Goal: Task Accomplishment & Management: Manage account settings

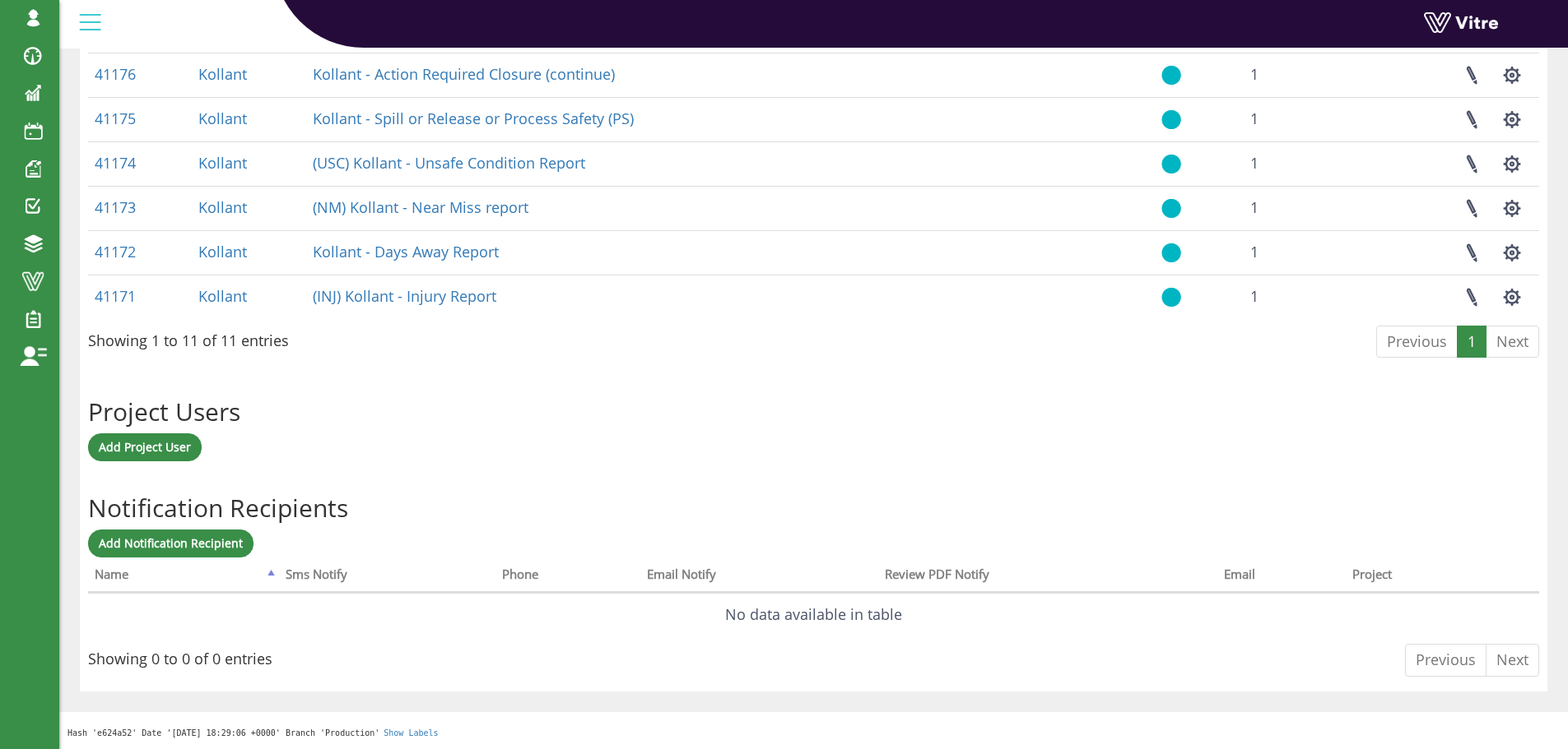
scroll to position [1001, 0]
click at [141, 444] on span "Add Project User" at bounding box center [145, 446] width 92 height 16
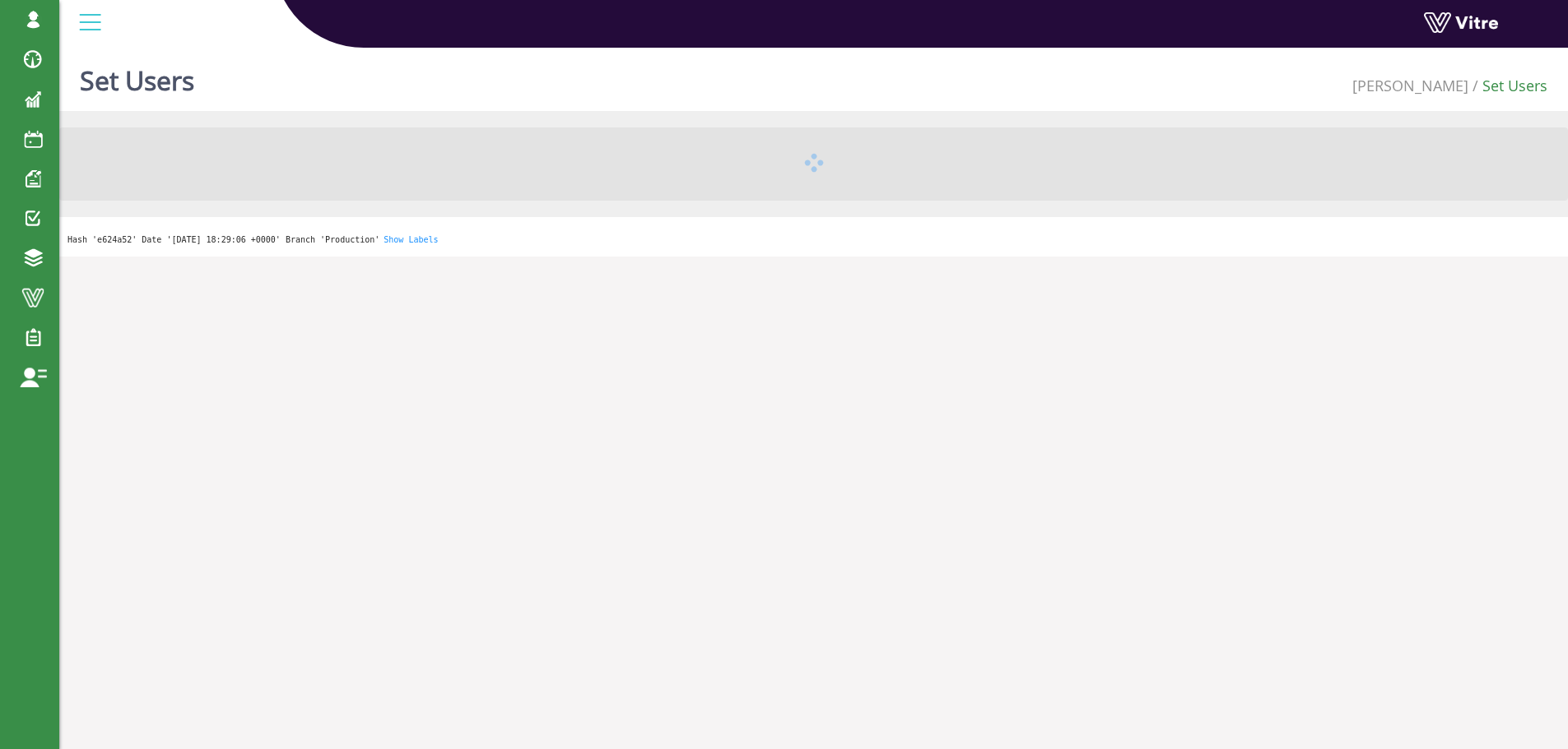
scroll to position [41, 0]
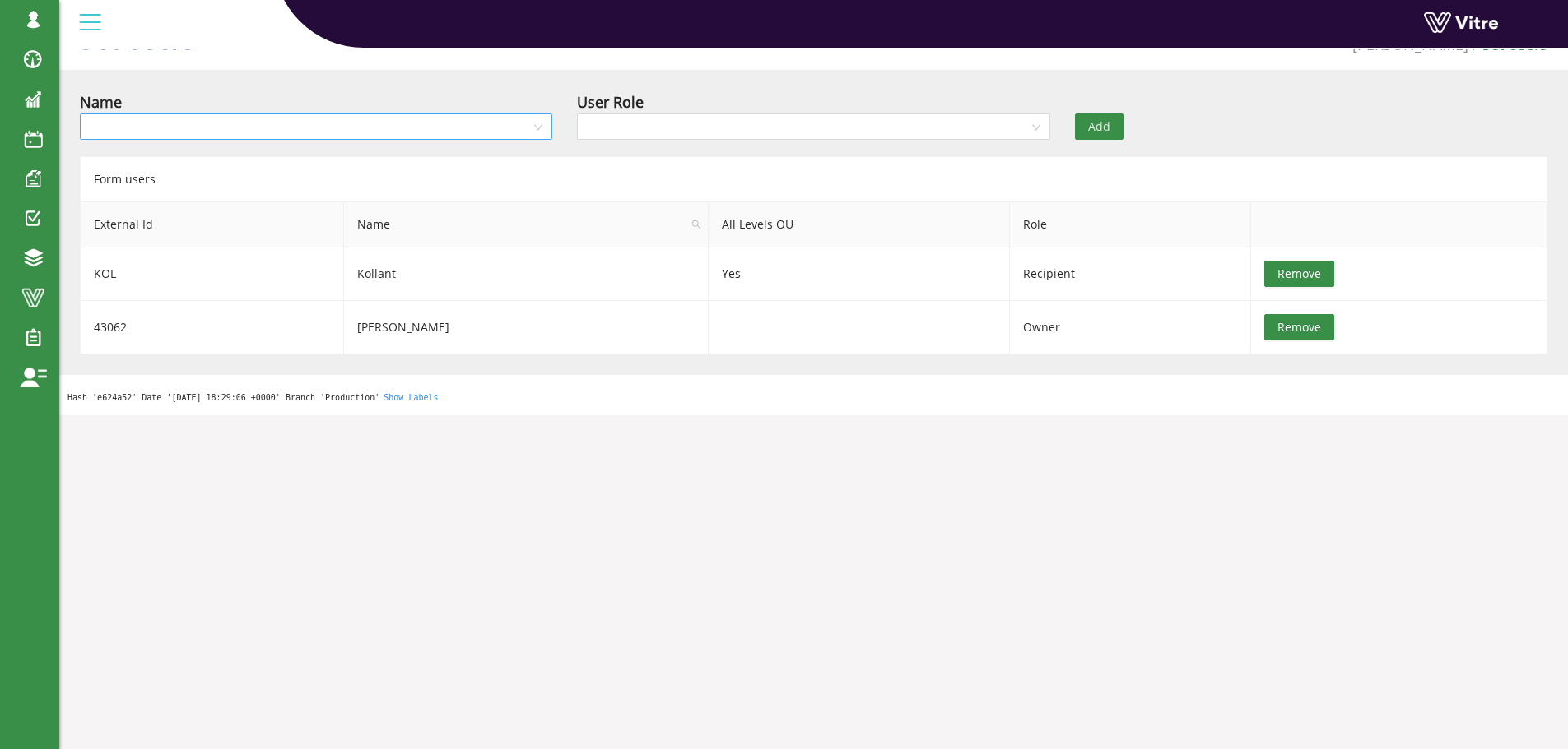
click at [537, 127] on div at bounding box center [316, 126] width 472 height 27
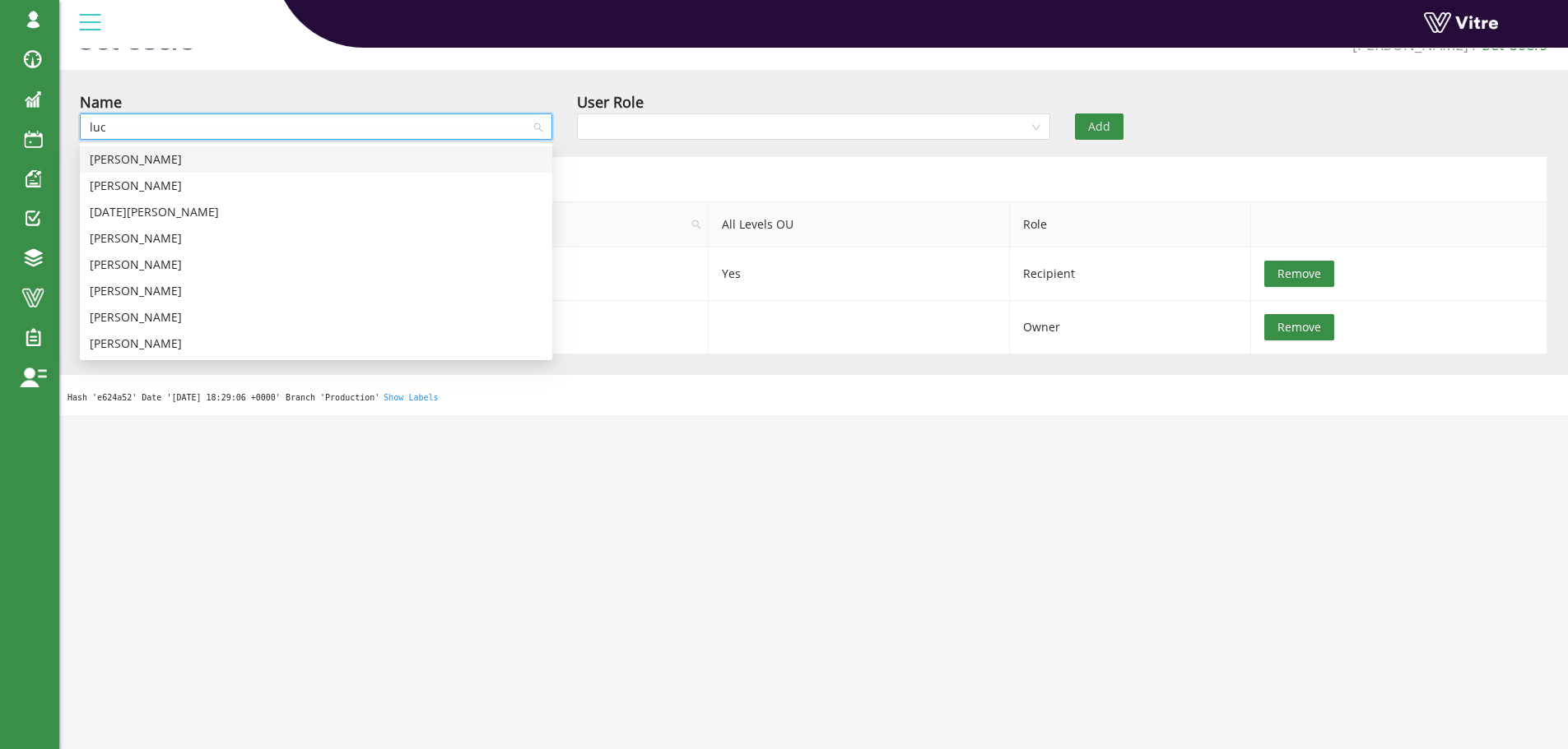
type input "luca"
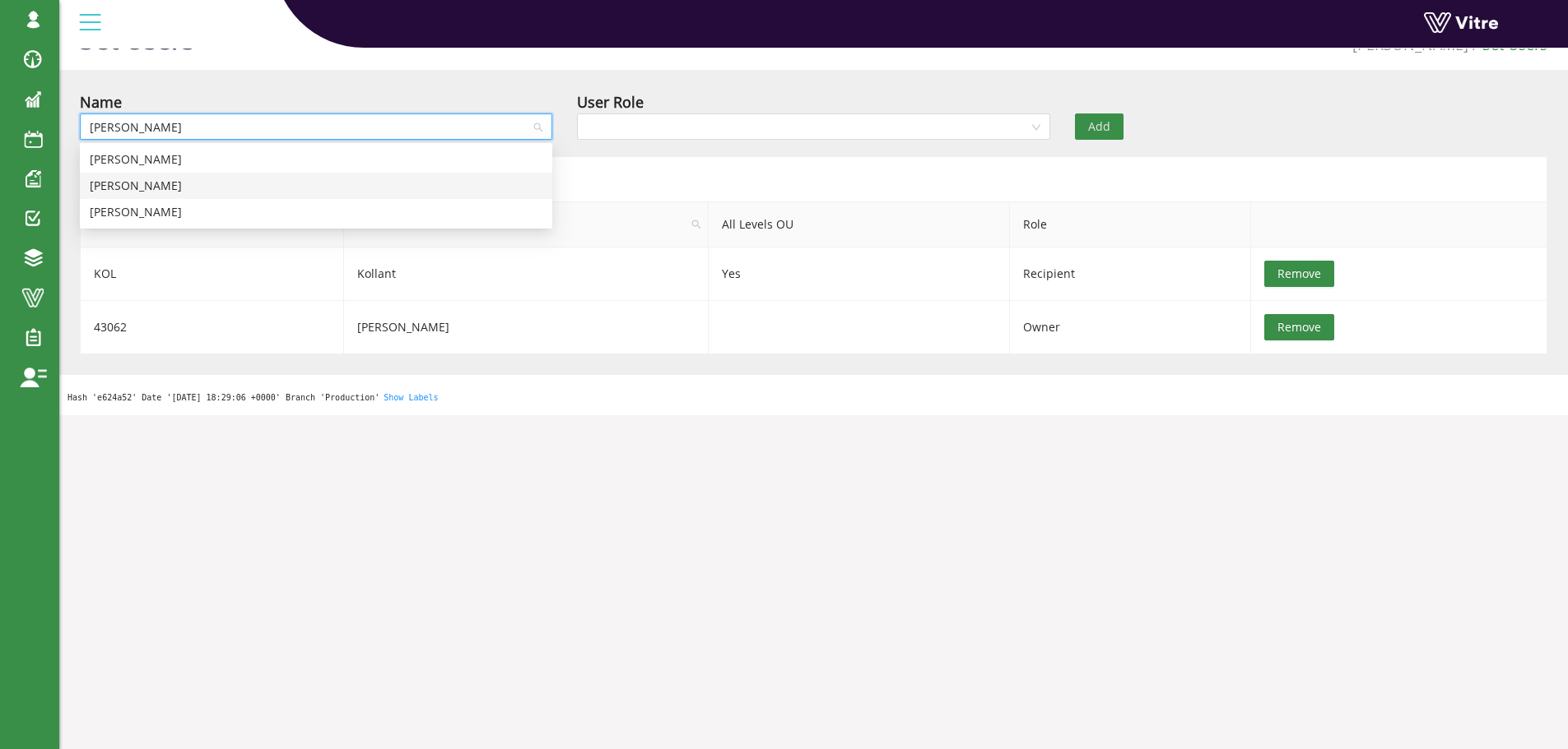
click at [156, 184] on div "Luca Siviero" at bounding box center [315, 186] width 453 height 18
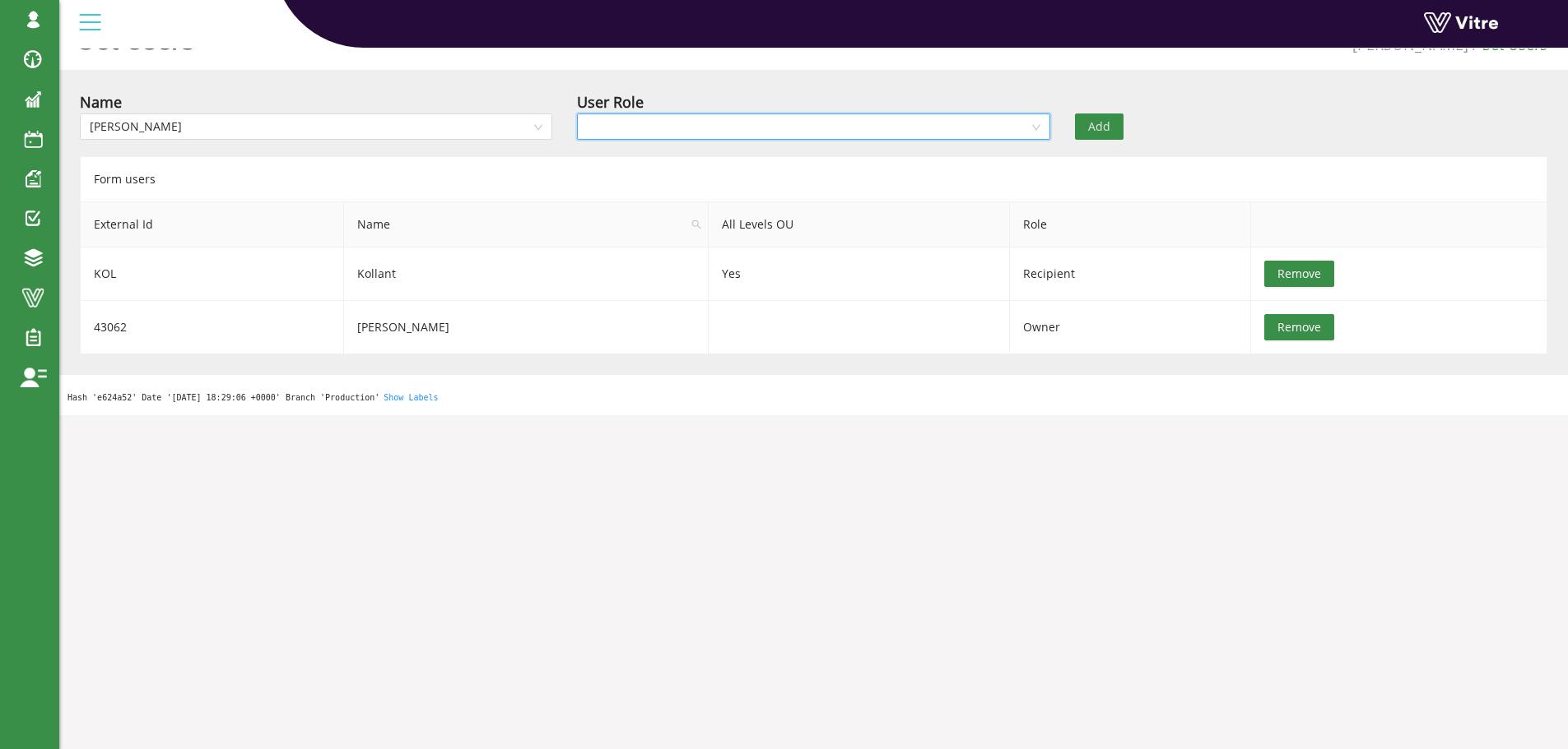
click at [677, 123] on input "search" at bounding box center [808, 126] width 442 height 25
click at [638, 212] on div "Recipient" at bounding box center [813, 213] width 453 height 18
click at [1101, 126] on span "Add" at bounding box center [1099, 127] width 22 height 18
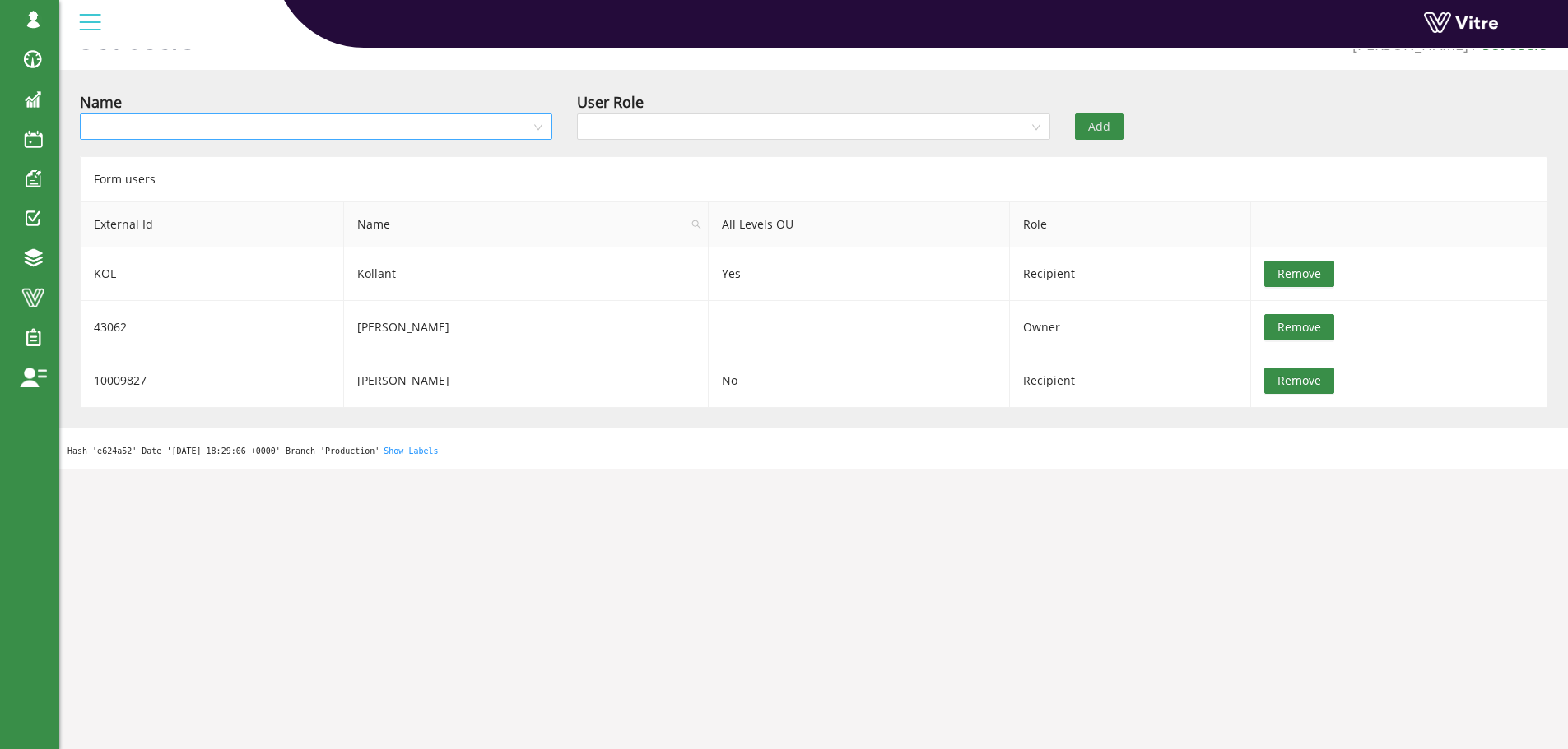
click at [144, 125] on input "search" at bounding box center [310, 126] width 442 height 25
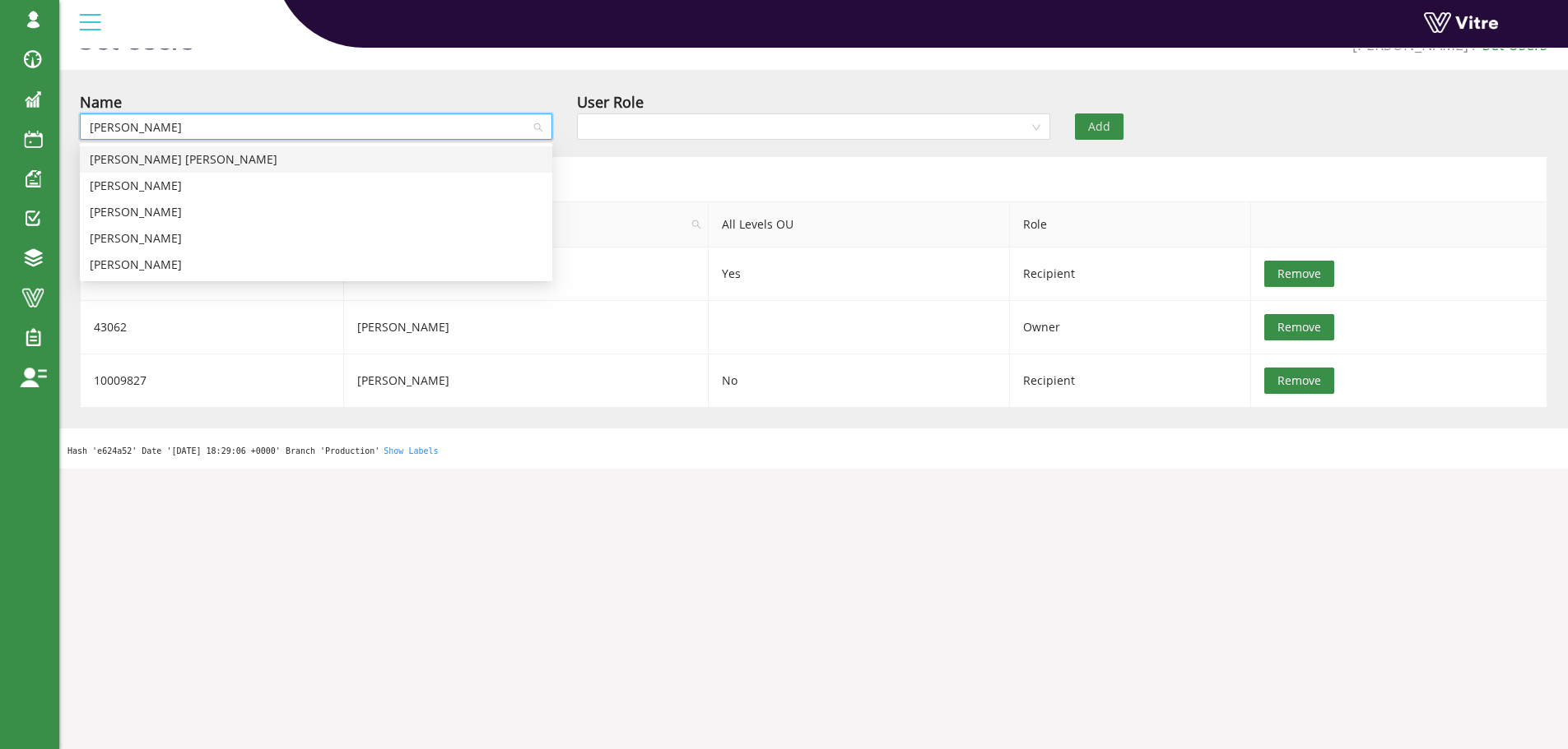
type input "crist"
click at [155, 209] on div "Cristina Saccon" at bounding box center [315, 213] width 453 height 18
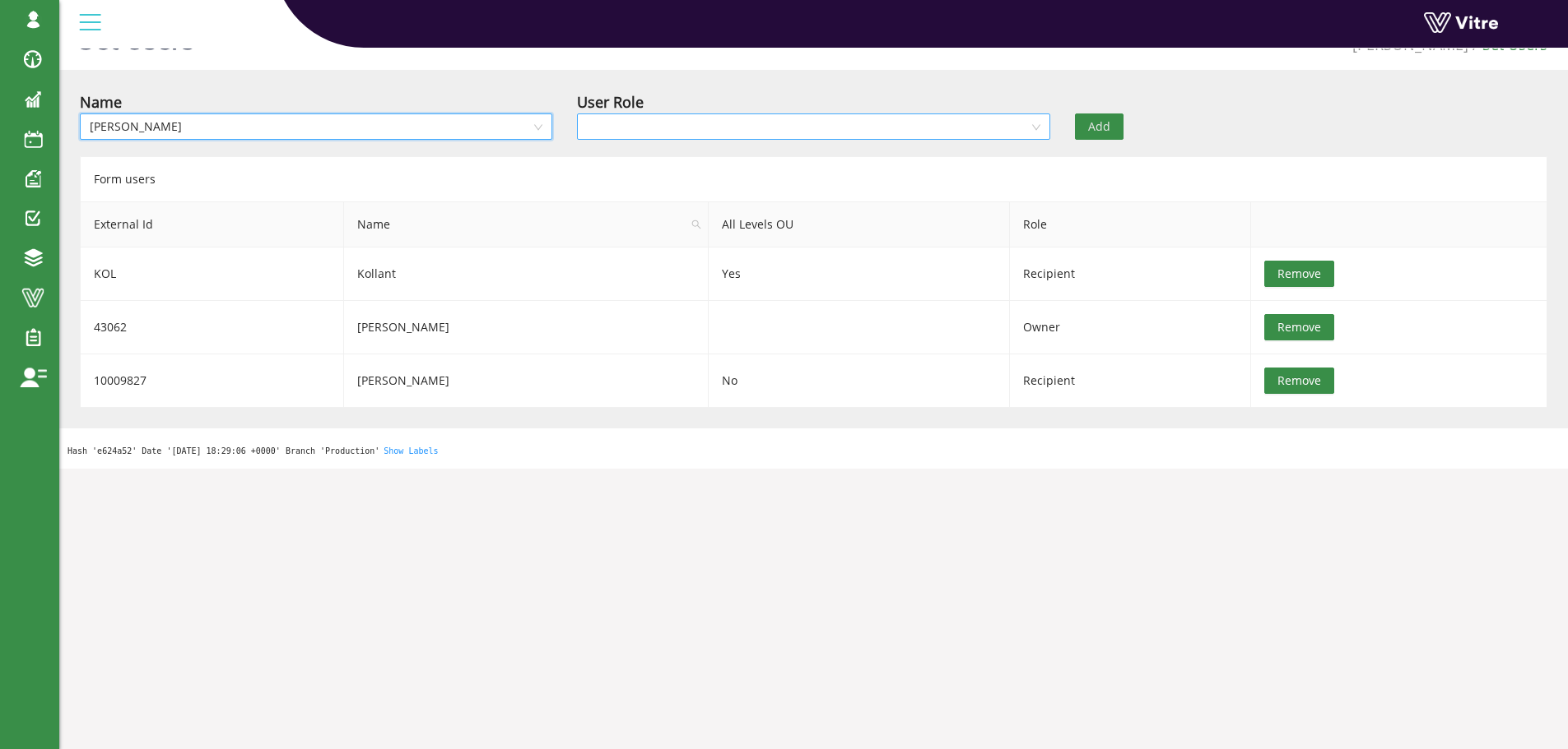
click at [607, 128] on input "search" at bounding box center [808, 126] width 442 height 25
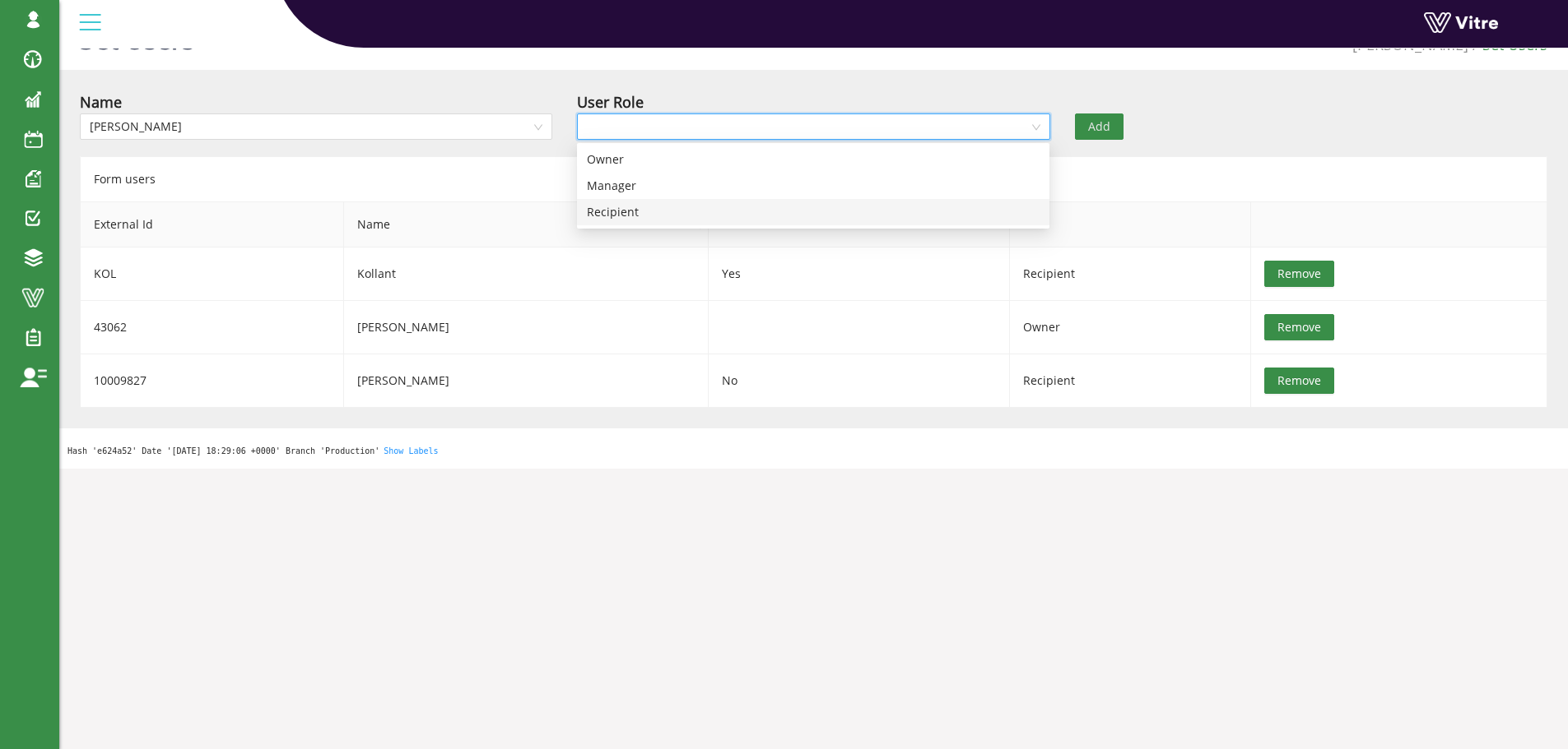
click at [640, 214] on div "Recipient" at bounding box center [813, 213] width 453 height 18
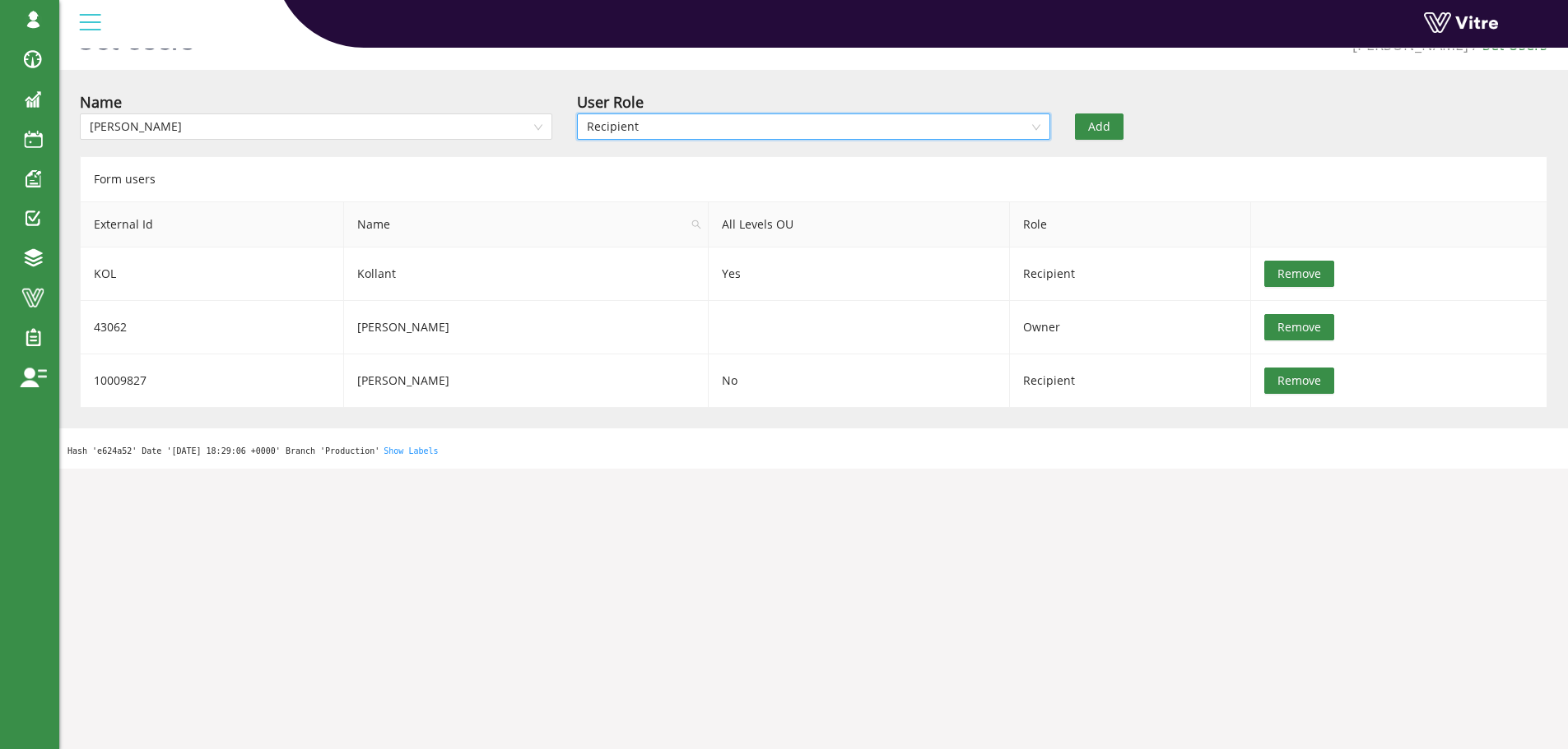
click at [1091, 128] on span "Add" at bounding box center [1099, 127] width 22 height 18
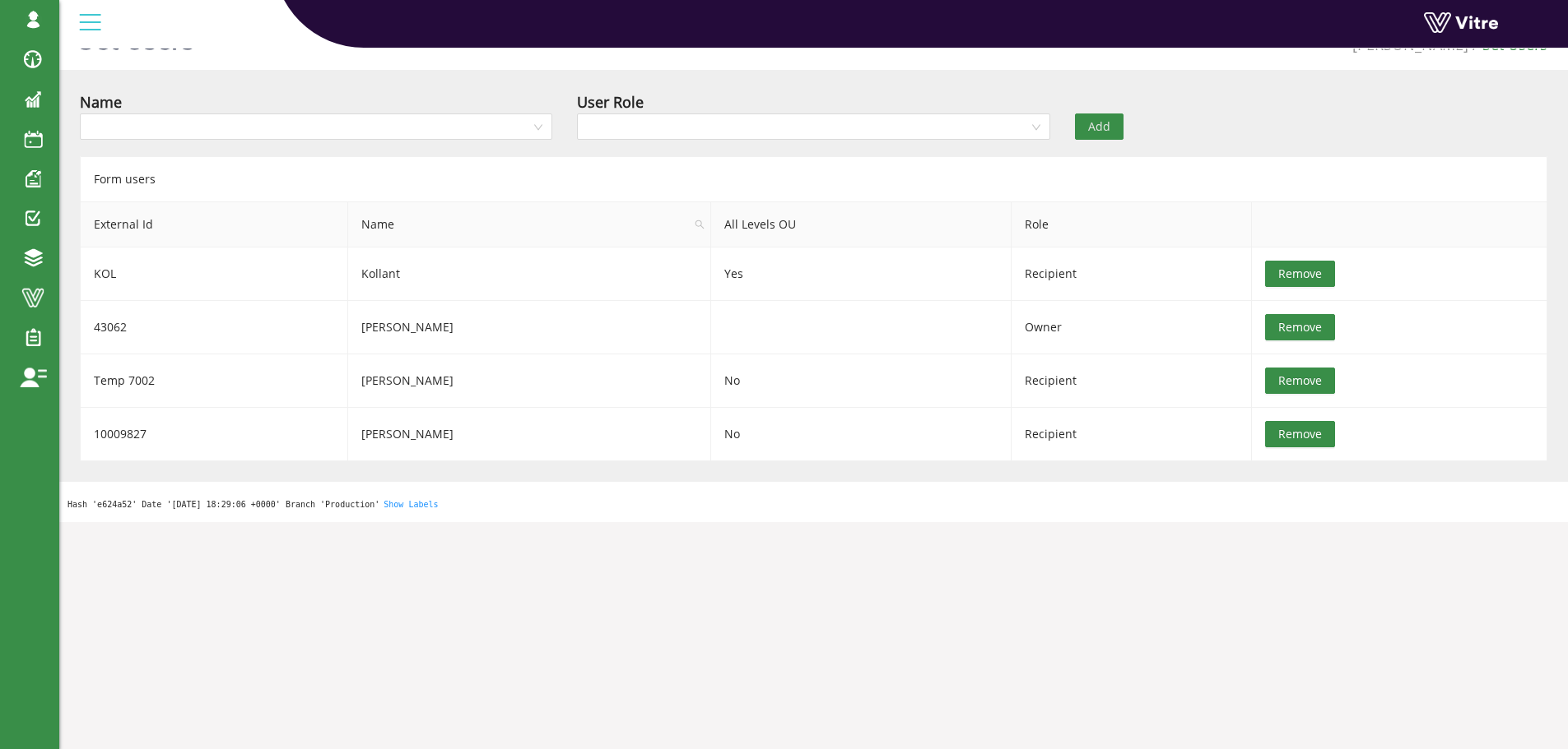
click at [234, 149] on div "Name User Role Add Form users External Id Name All Levels OU Role KOL Kollant Y…" at bounding box center [814, 275] width 1468 height 371
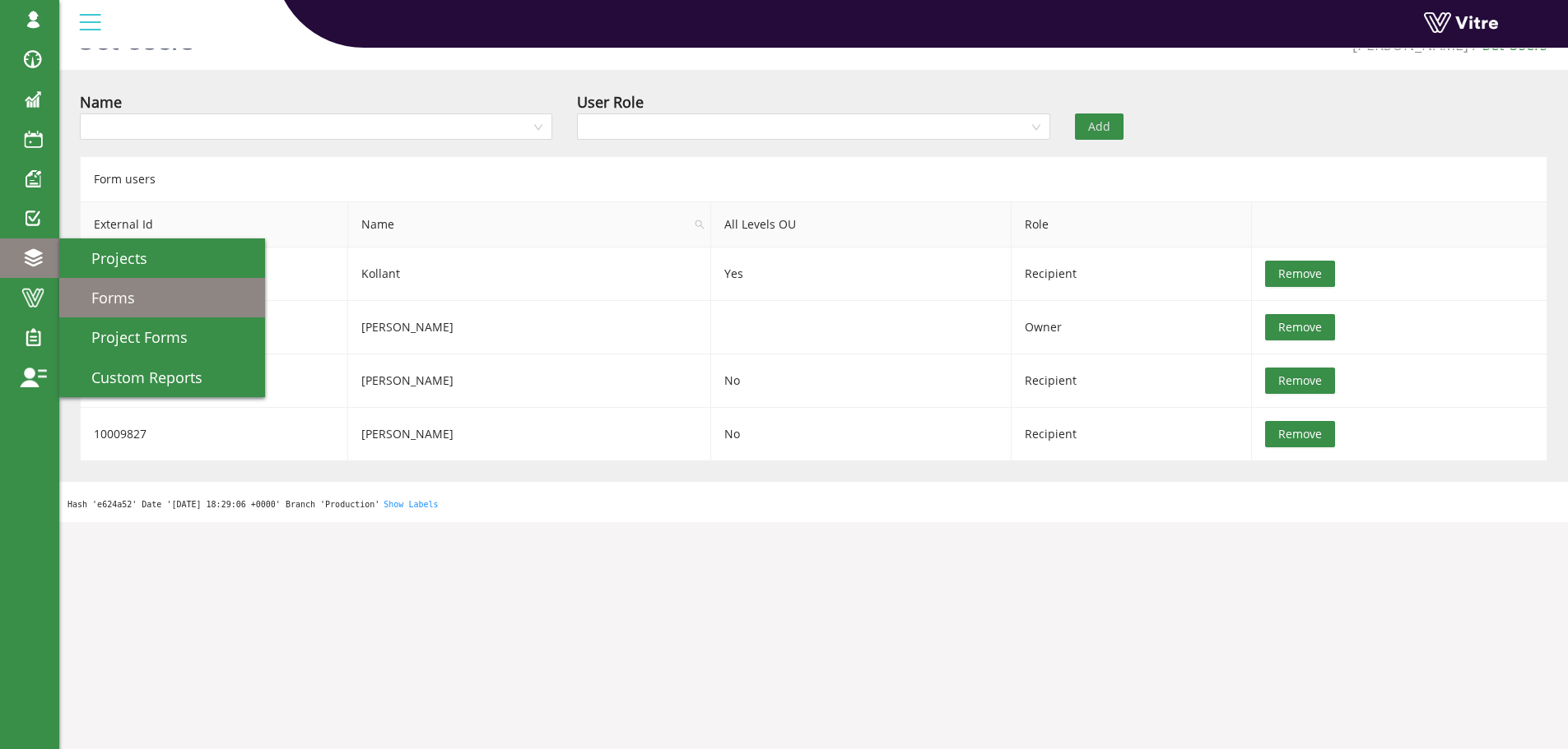
click at [116, 298] on span "Forms" at bounding box center [103, 297] width 64 height 19
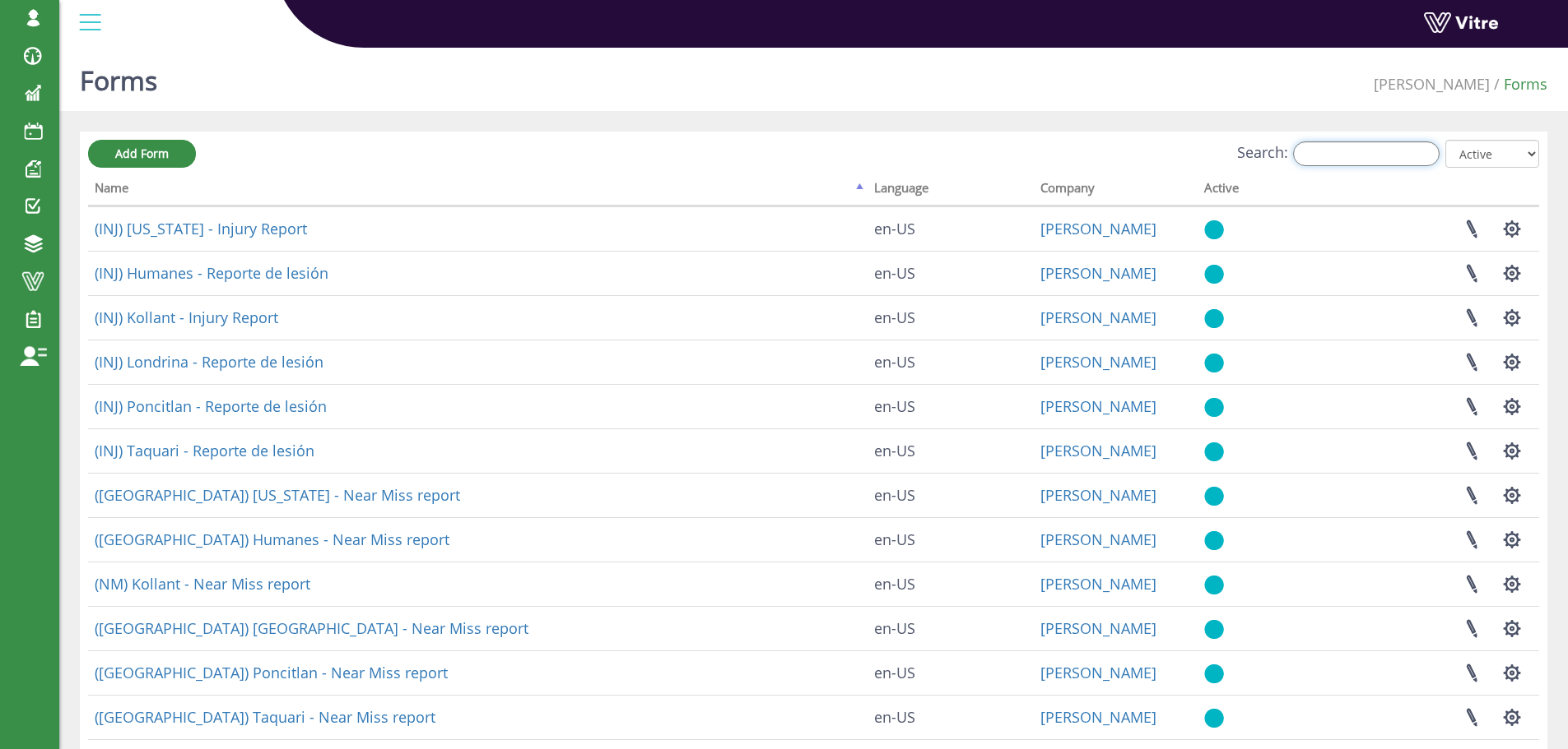
click at [1347, 158] on input "Search:" at bounding box center [1366, 154] width 147 height 25
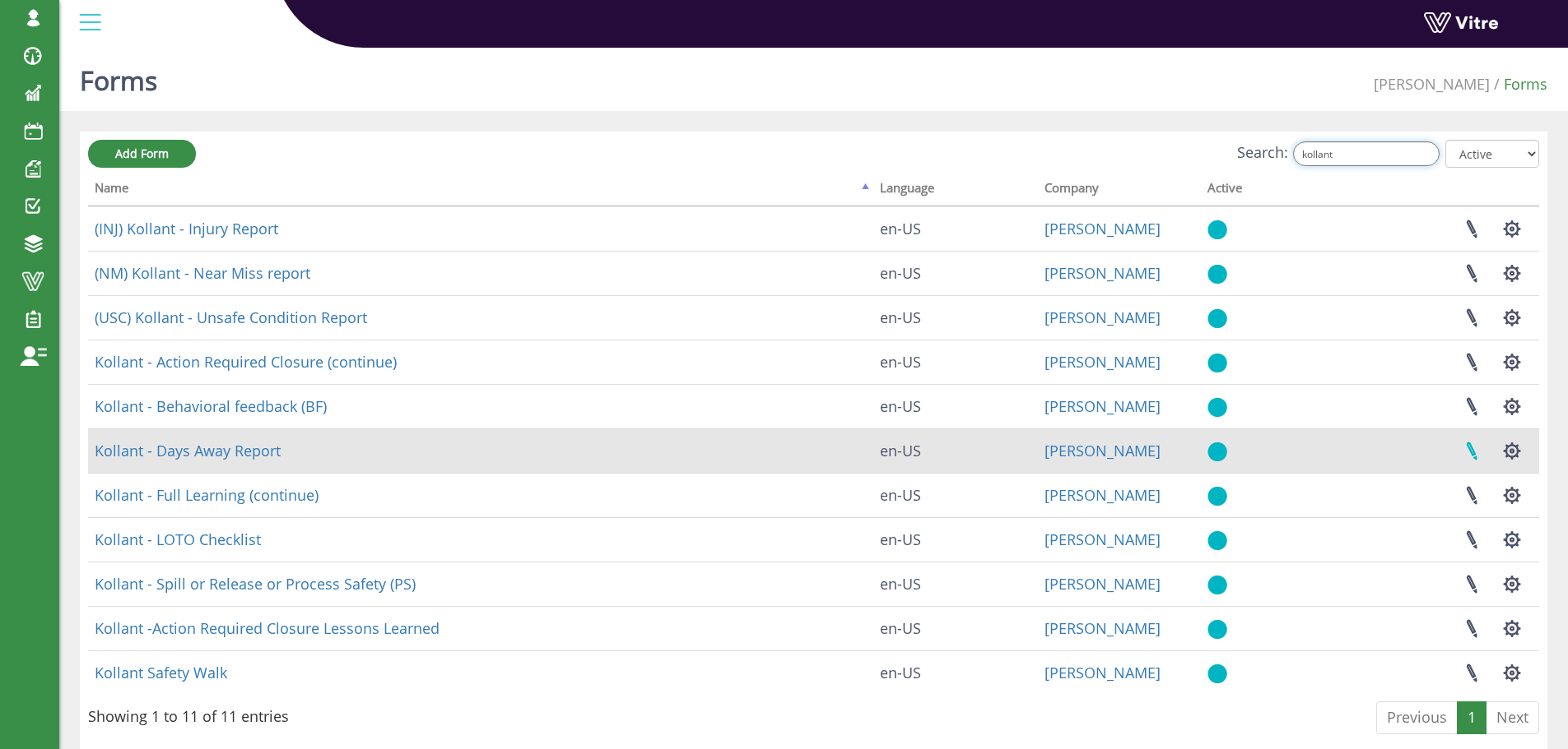
type input "kollant"
click at [1472, 454] on link at bounding box center [1471, 451] width 41 height 43
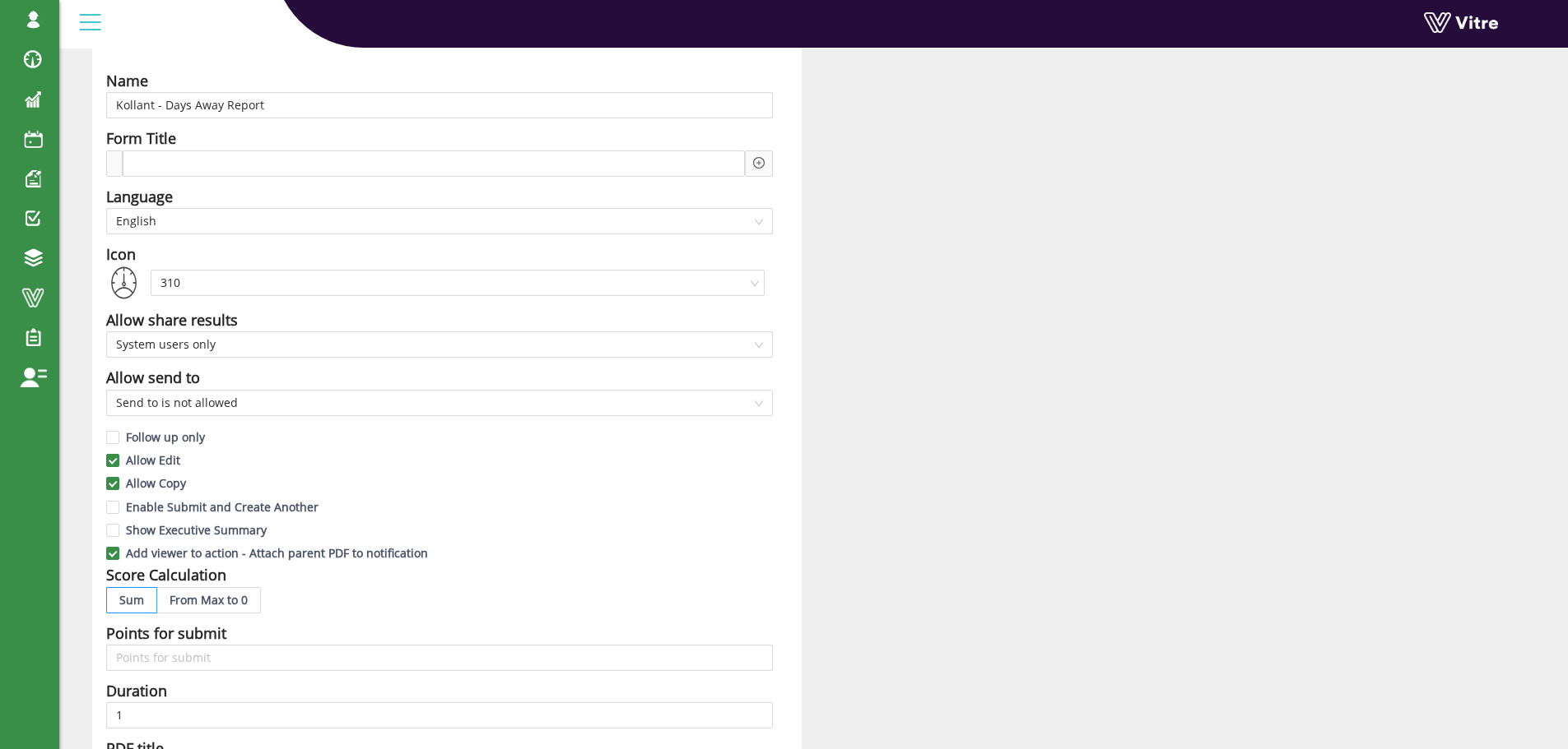
scroll to position [82, 0]
click at [112, 435] on input "Follow up only" at bounding box center [113, 442] width 15 height 15
checkbox input "true"
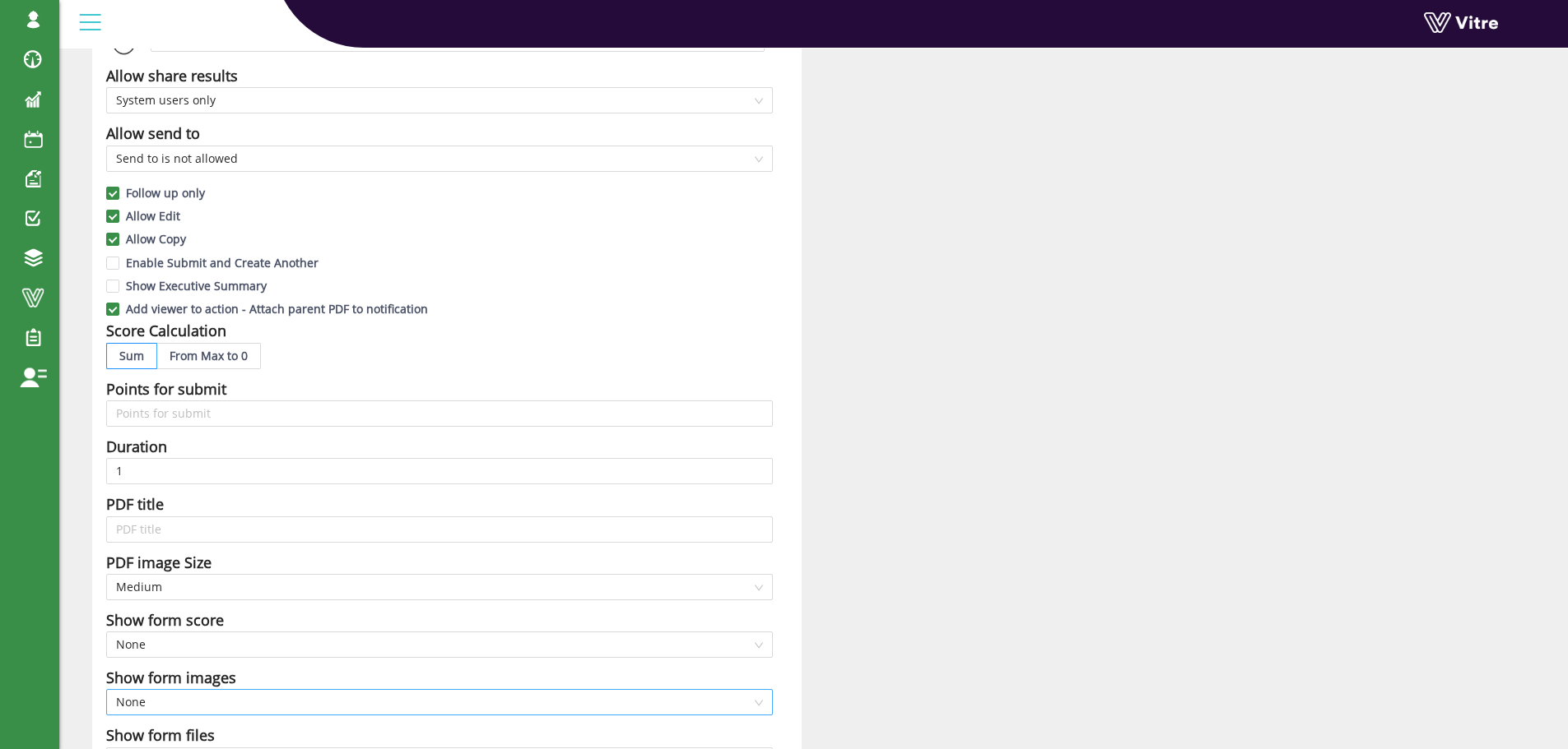
scroll to position [741, 0]
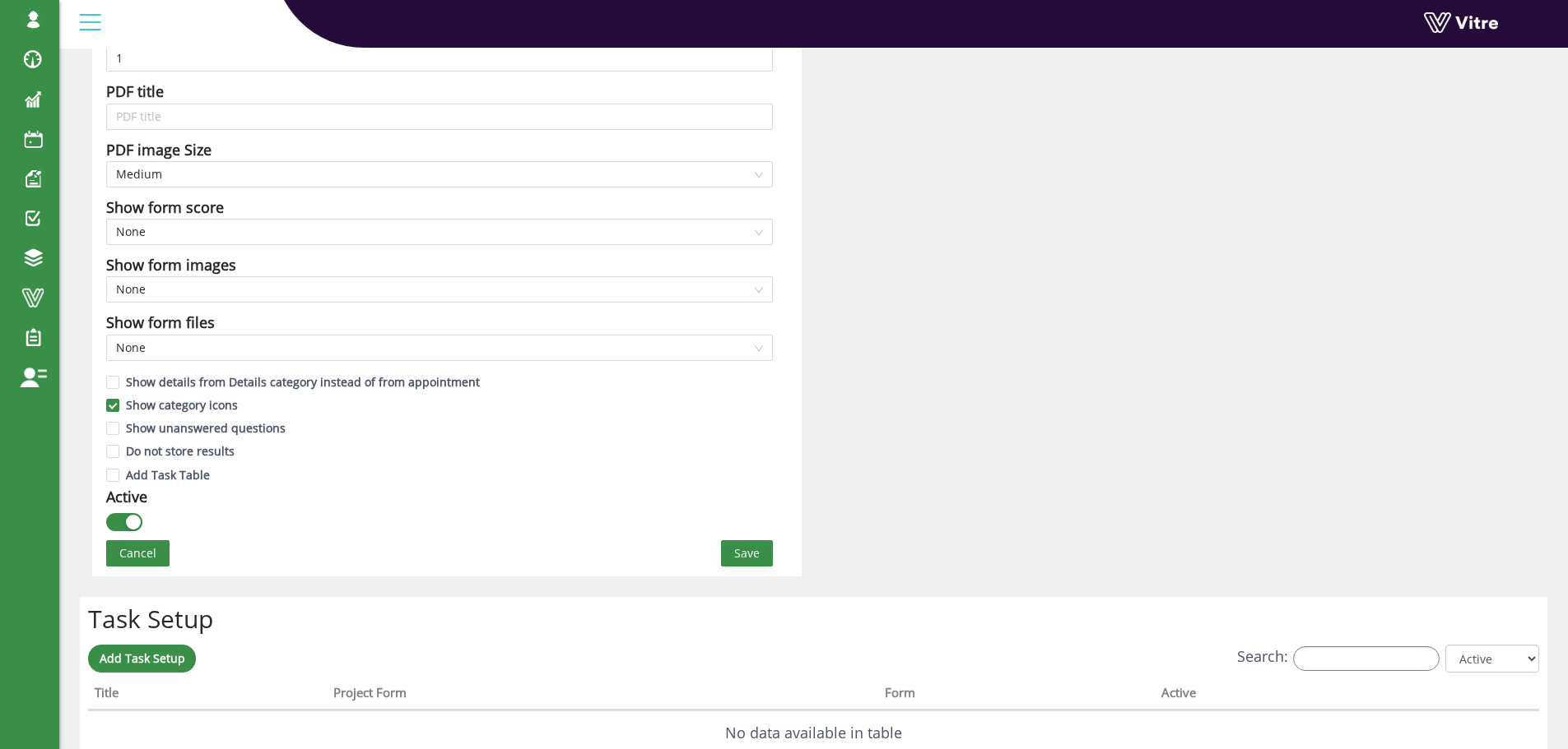
click at [741, 559] on span "Save" at bounding box center [747, 554] width 26 height 18
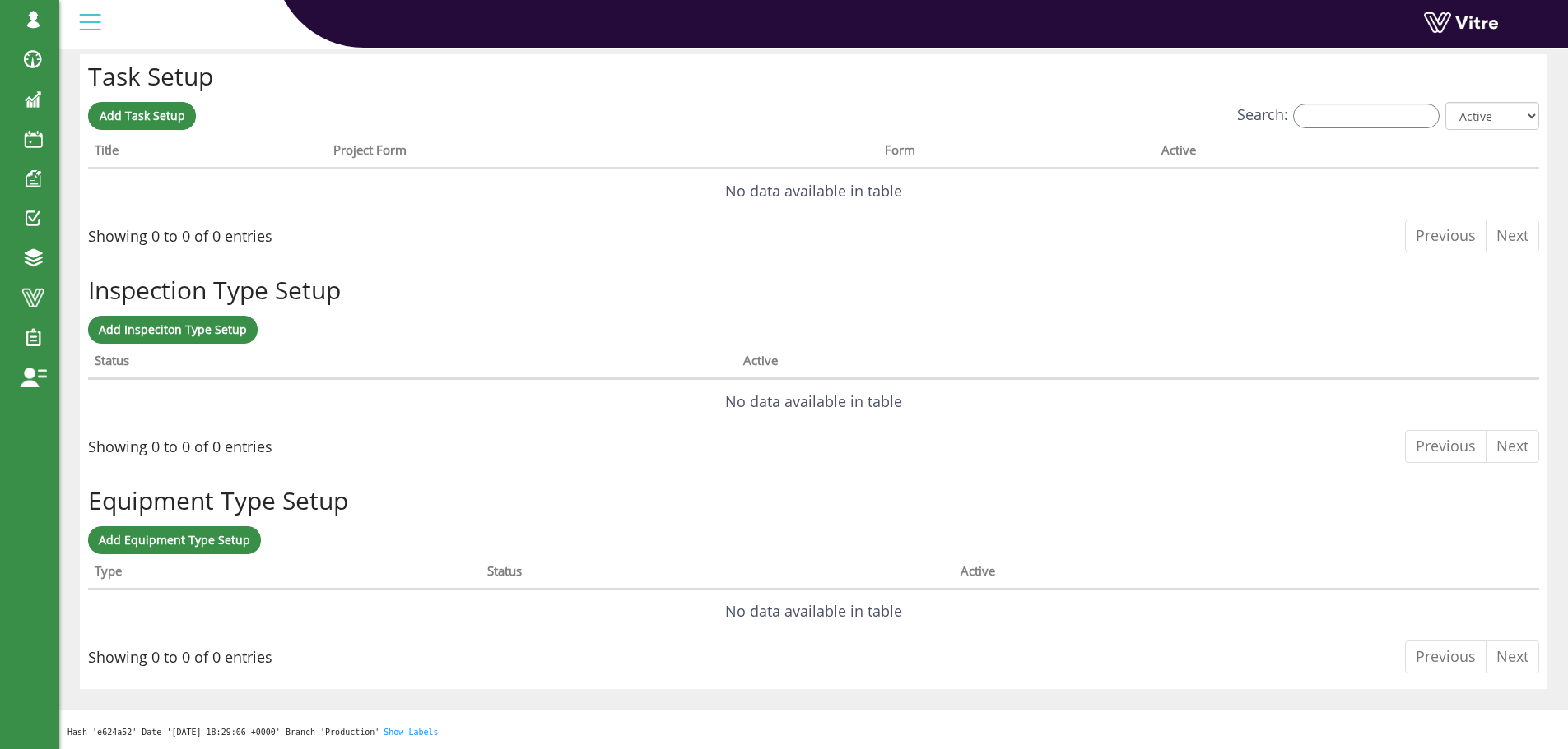
scroll to position [0, 0]
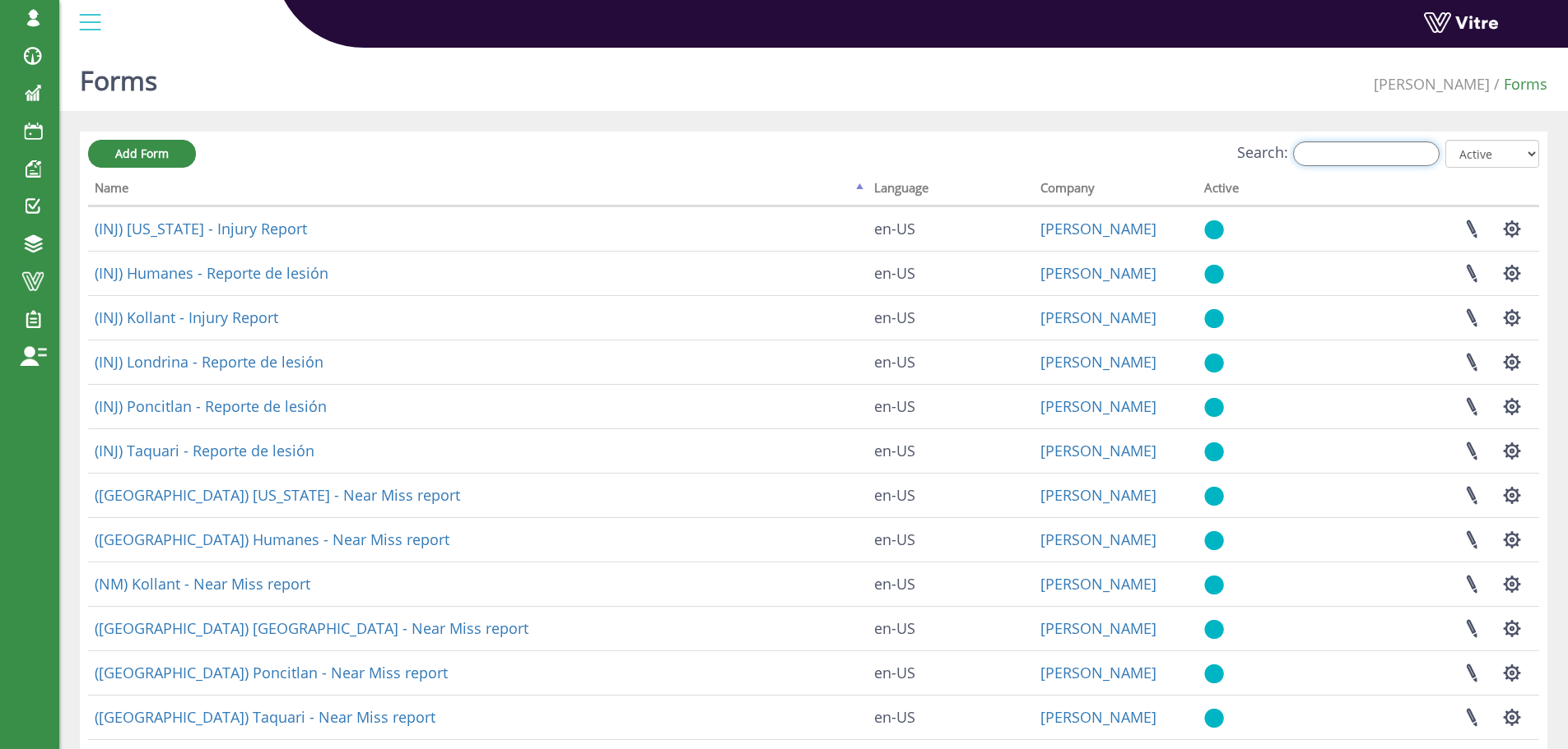
click at [1346, 150] on input "Search:" at bounding box center [1366, 154] width 147 height 25
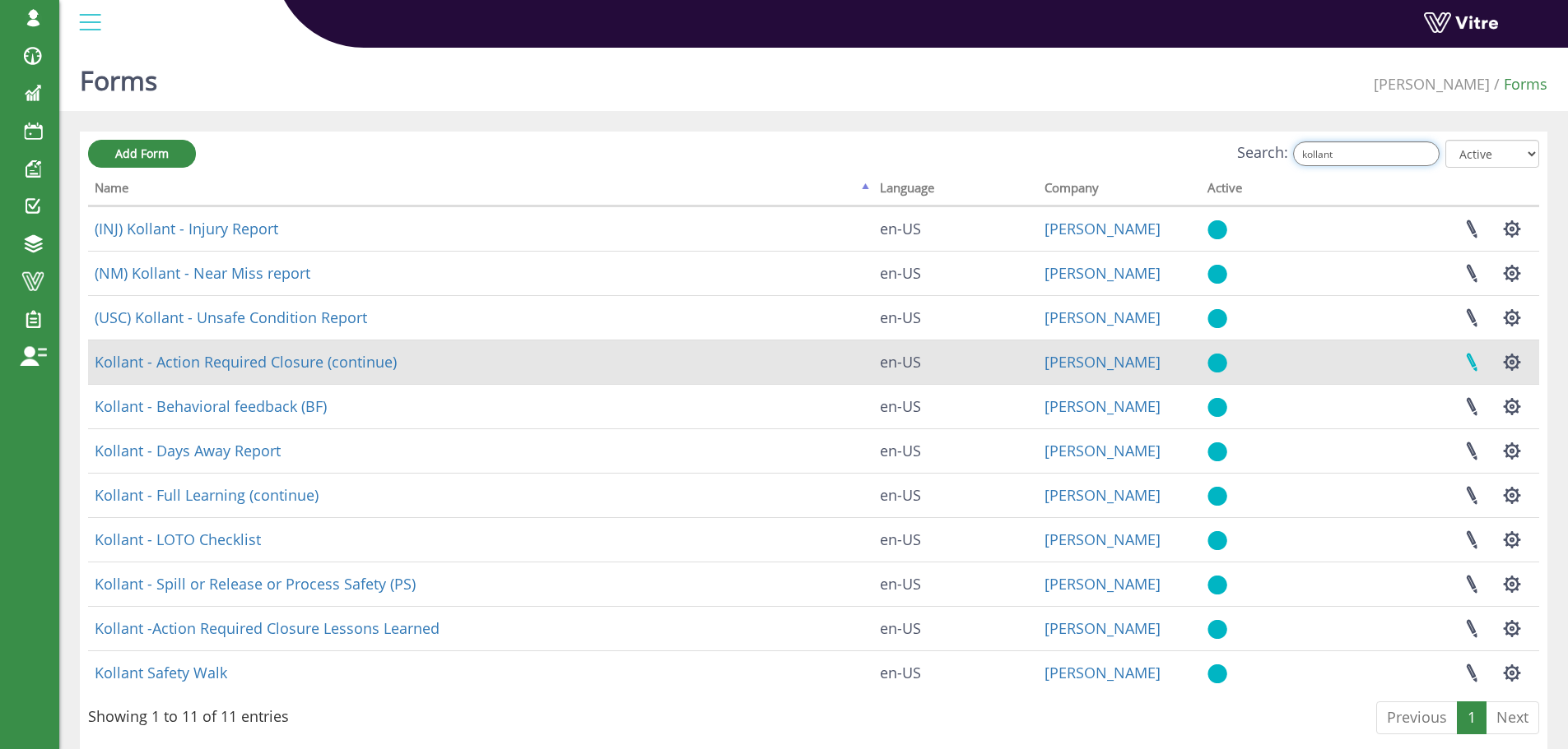
type input "kollant"
click at [1470, 362] on link at bounding box center [1471, 362] width 41 height 43
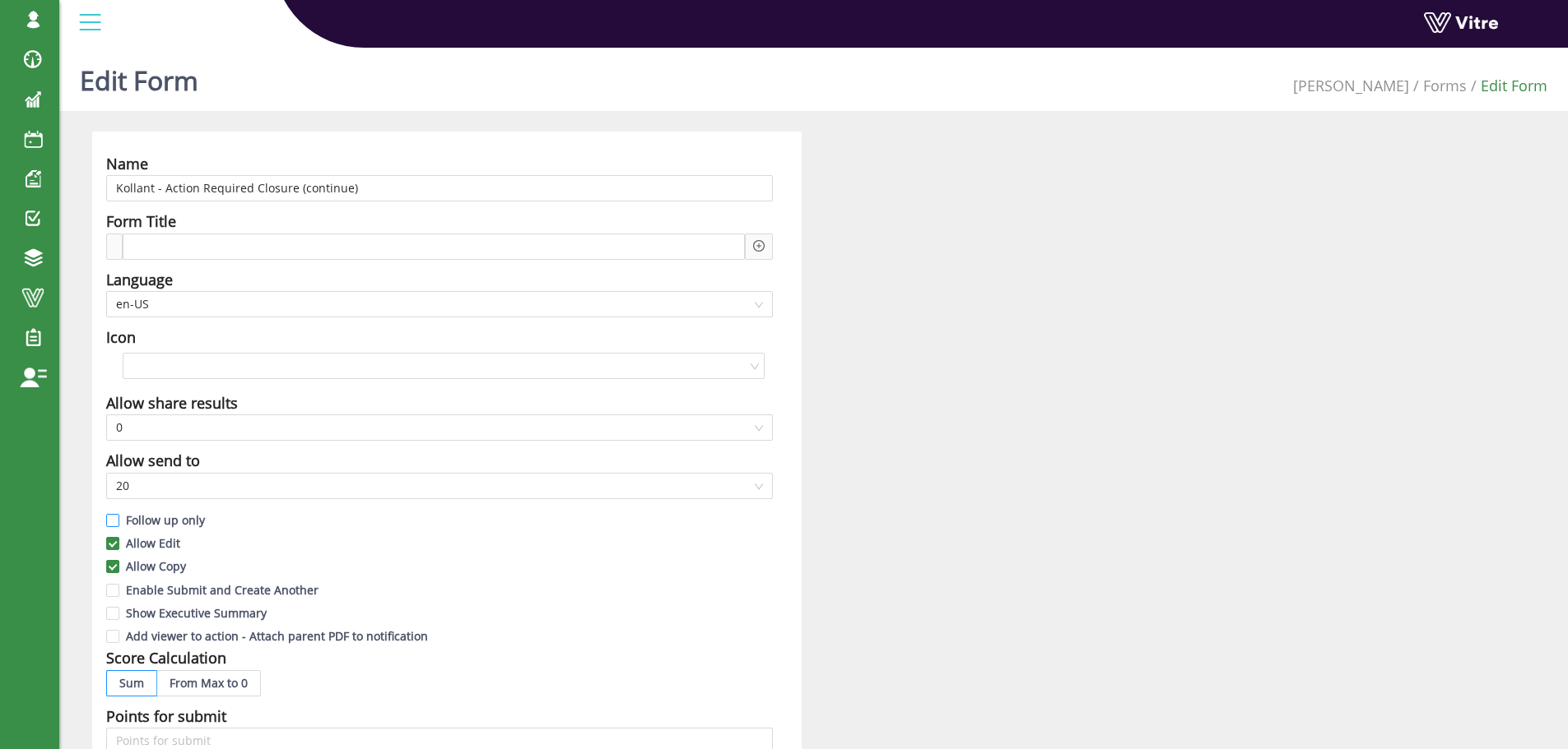
click at [112, 522] on input "Follow up only" at bounding box center [113, 525] width 15 height 15
checkbox input "true"
click at [117, 636] on input "Add viewer to action - Attach parent PDF to notification" at bounding box center [113, 640] width 15 height 15
checkbox input "true"
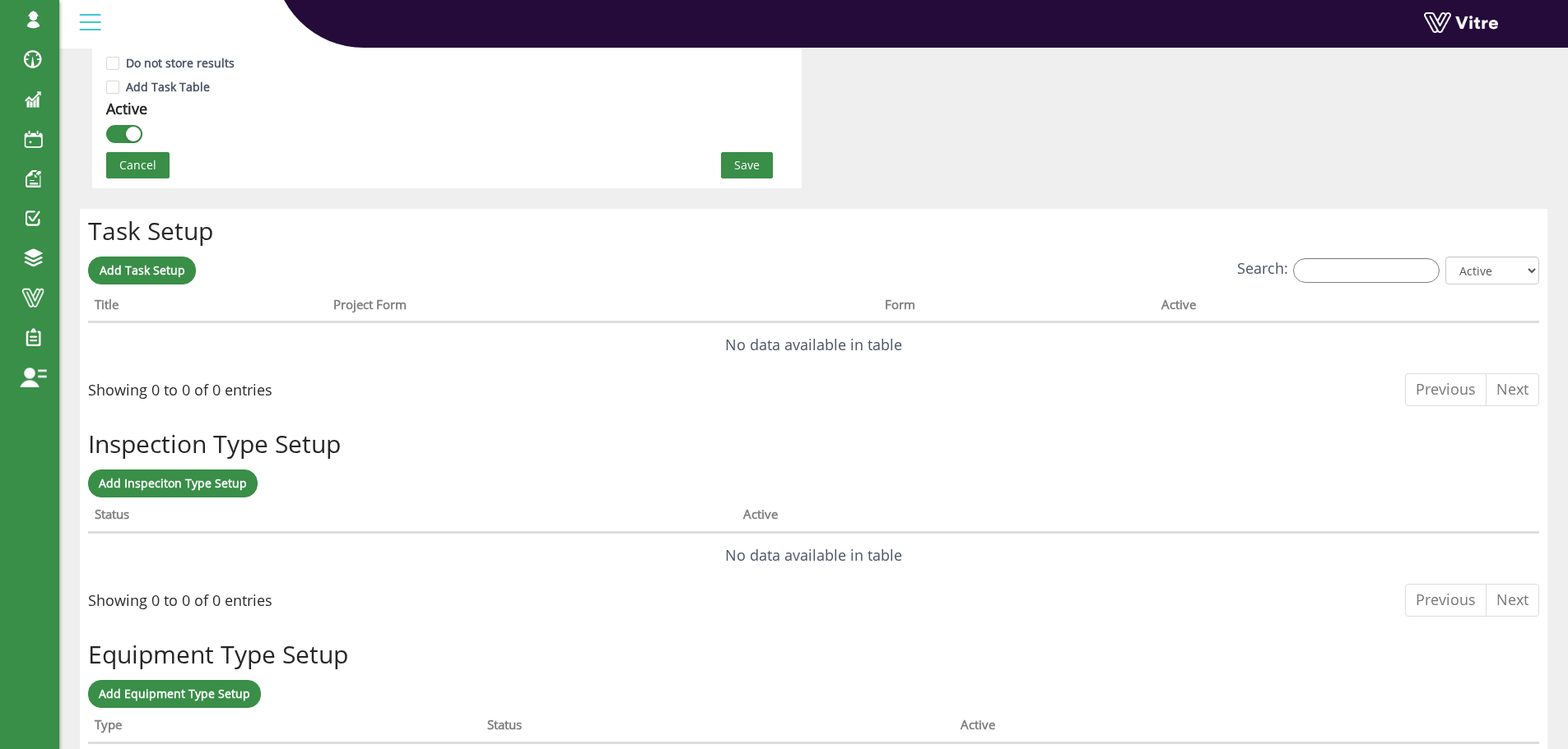
scroll to position [1118, 0]
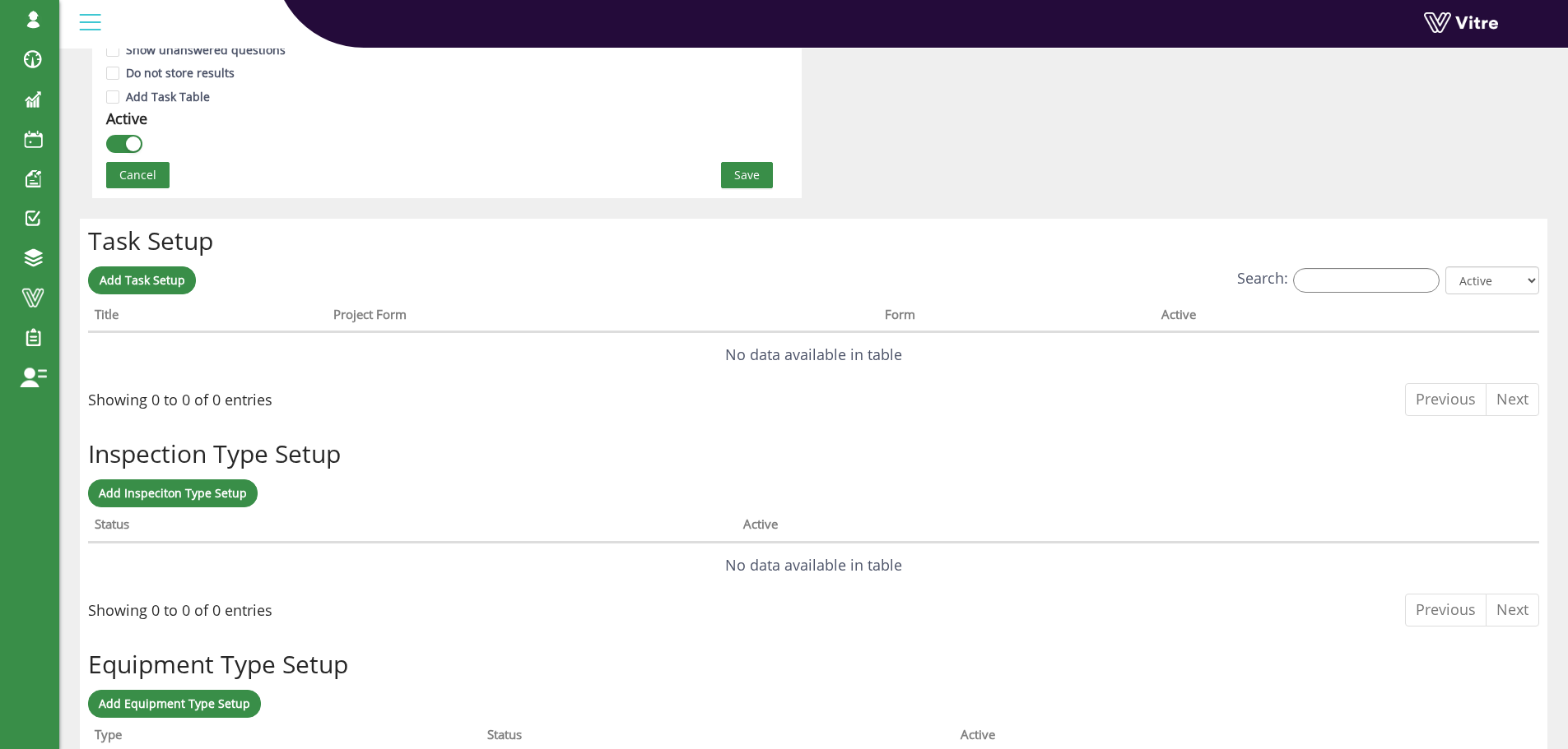
click at [737, 179] on span "Save" at bounding box center [747, 175] width 26 height 18
